Goal: Book appointment/travel/reservation

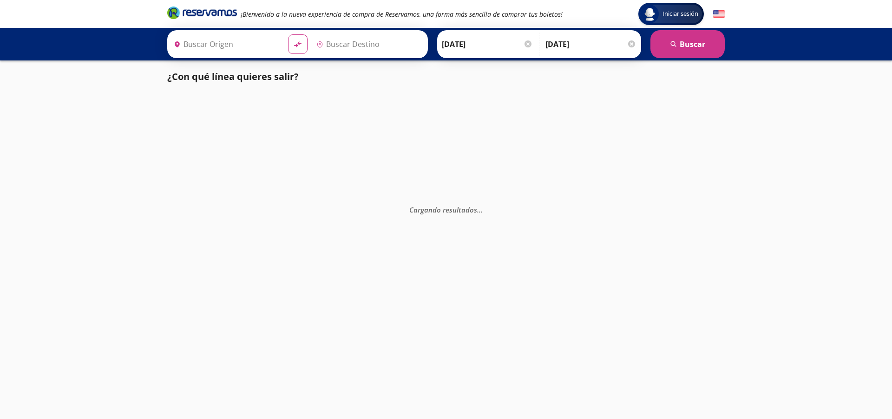
type input "[GEOGRAPHIC_DATA], [GEOGRAPHIC_DATA][PERSON_NAME]"
type input "Tuxpan, [GEOGRAPHIC_DATA]"
type input "[GEOGRAPHIC_DATA], [GEOGRAPHIC_DATA][PERSON_NAME]"
